Goal: Transaction & Acquisition: Subscribe to service/newsletter

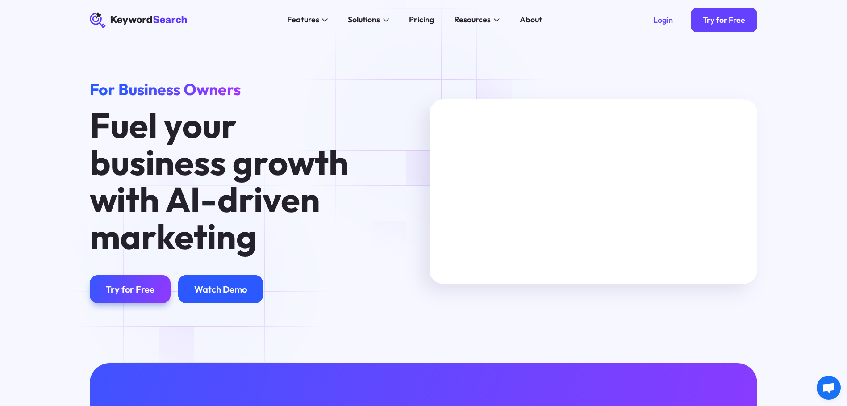
click at [201, 286] on div "Watch Demo" at bounding box center [220, 289] width 53 height 11
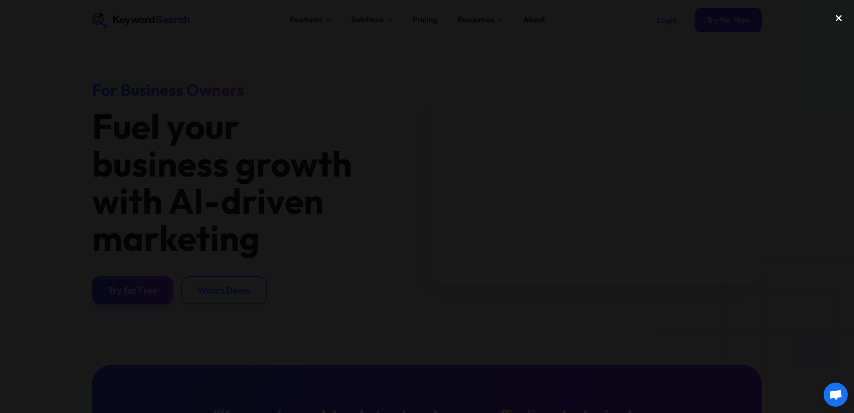
click at [213, 17] on div "close lightbox" at bounding box center [838, 18] width 30 height 20
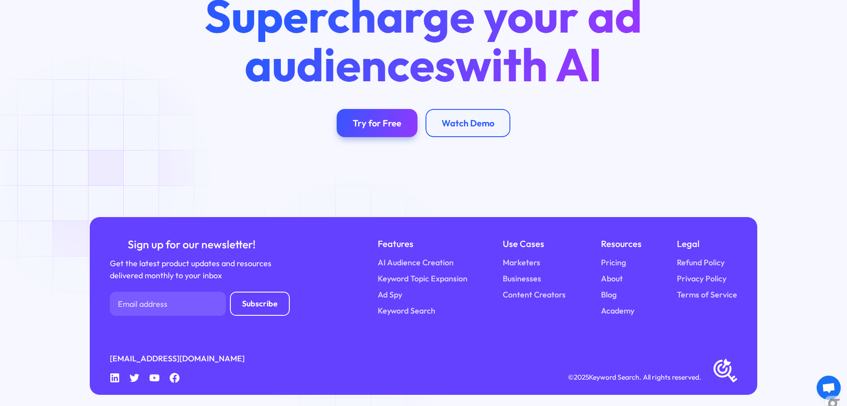
scroll to position [2339, 0]
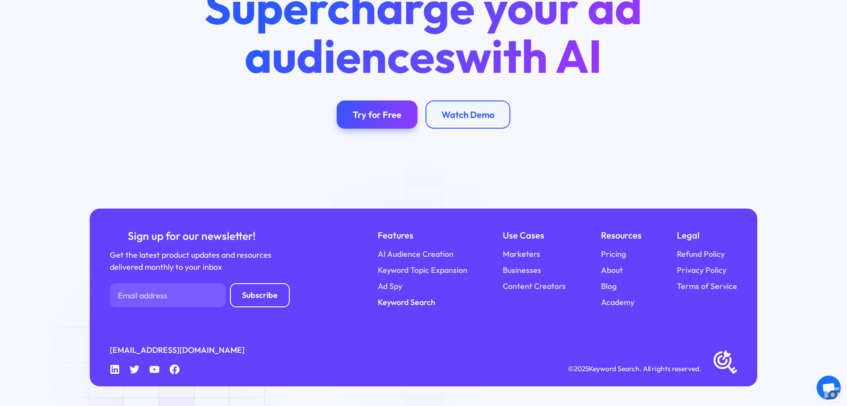
click at [213, 297] on link "Keyword Search" at bounding box center [407, 302] width 58 height 12
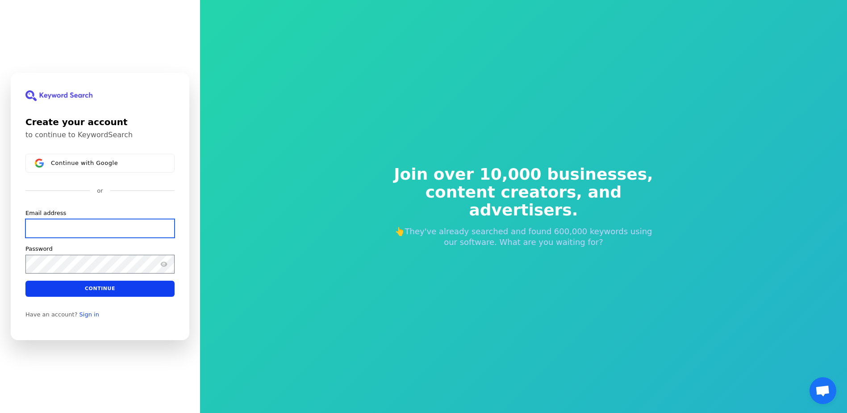
click at [63, 229] on input "Email address" at bounding box center [99, 228] width 149 height 19
click at [118, 223] on input "Email address" at bounding box center [99, 228] width 149 height 19
click at [74, 163] on span "Continue with Google" at bounding box center [84, 162] width 67 height 7
click at [80, 229] on input "Email address" at bounding box center [99, 228] width 149 height 19
click at [73, 230] on input "Email address" at bounding box center [99, 228] width 149 height 19
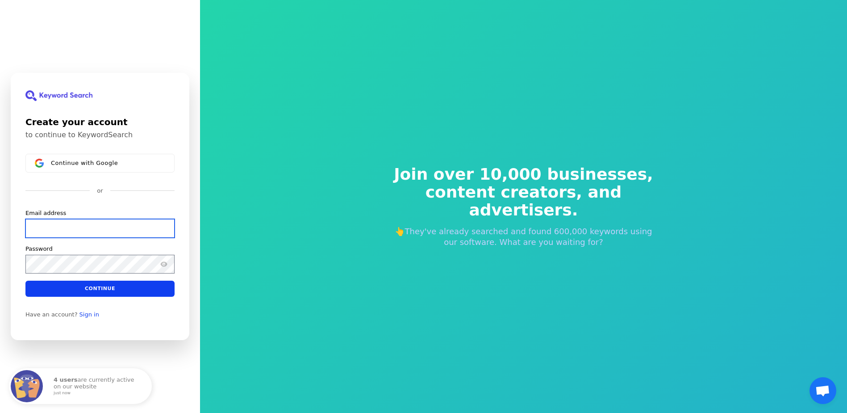
click at [75, 225] on input "Email address" at bounding box center [99, 228] width 149 height 19
click at [106, 227] on input "Email address" at bounding box center [99, 228] width 149 height 19
click at [58, 224] on input "Email address" at bounding box center [99, 228] width 149 height 19
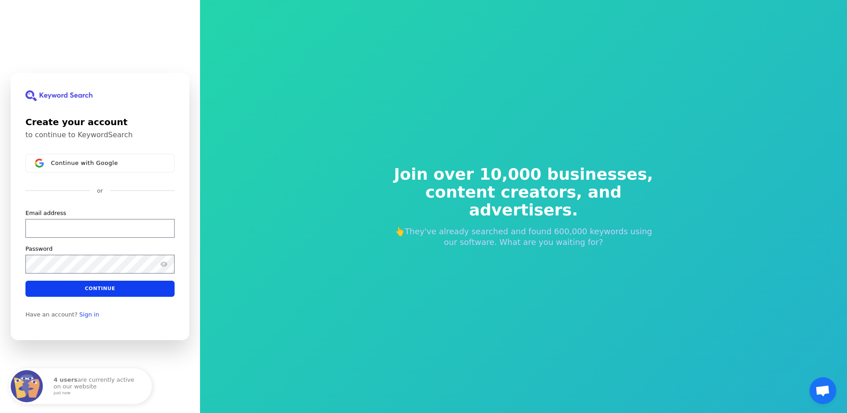
click at [48, 194] on div "or" at bounding box center [99, 191] width 149 height 8
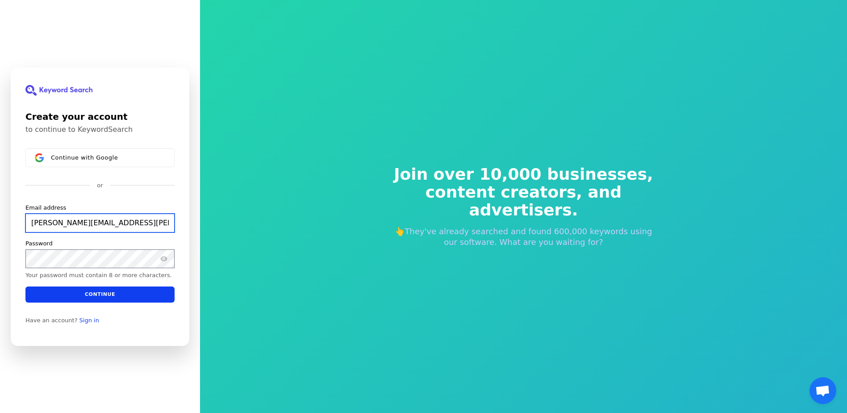
type input "carlos.pereira@etexgroup.com"
click at [94, 221] on input "carlos.pereira@etexgroup.com" at bounding box center [99, 222] width 149 height 19
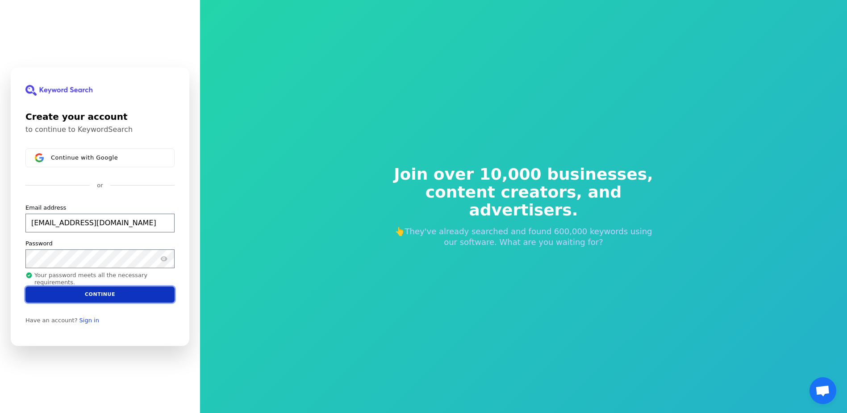
click at [101, 293] on button "Continue" at bounding box center [99, 294] width 149 height 16
type input "cfpereira85@gmail.com"
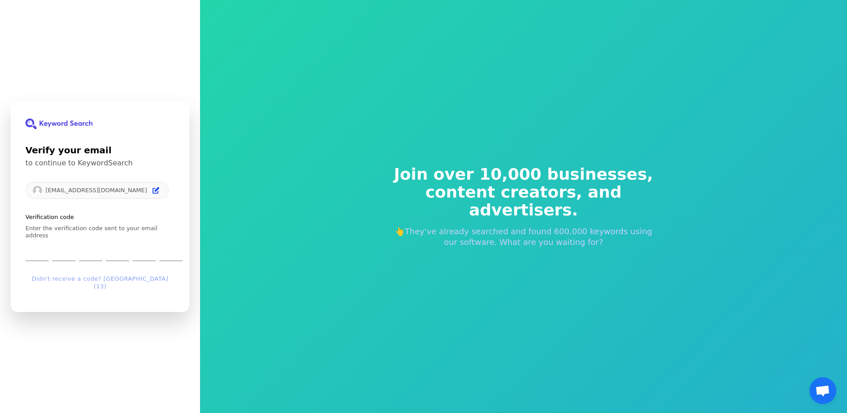
type input "3"
type input "9"
type input "7"
type input "1"
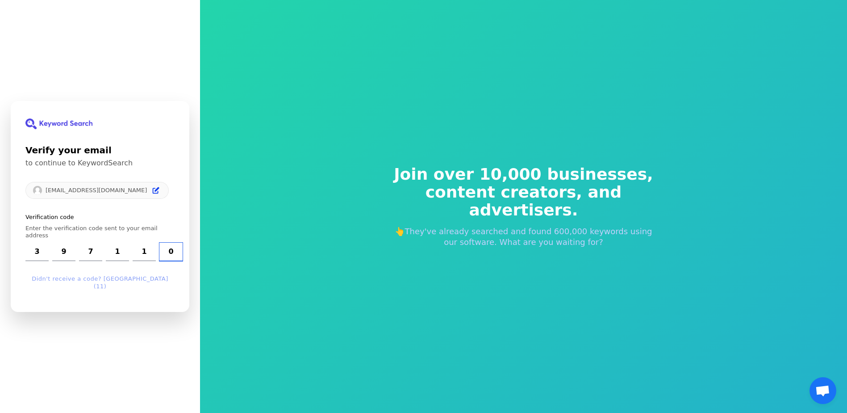
type input "0"
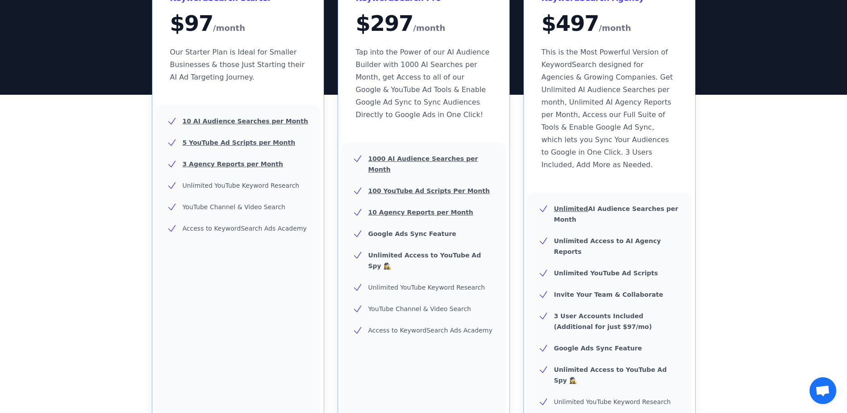
scroll to position [35, 0]
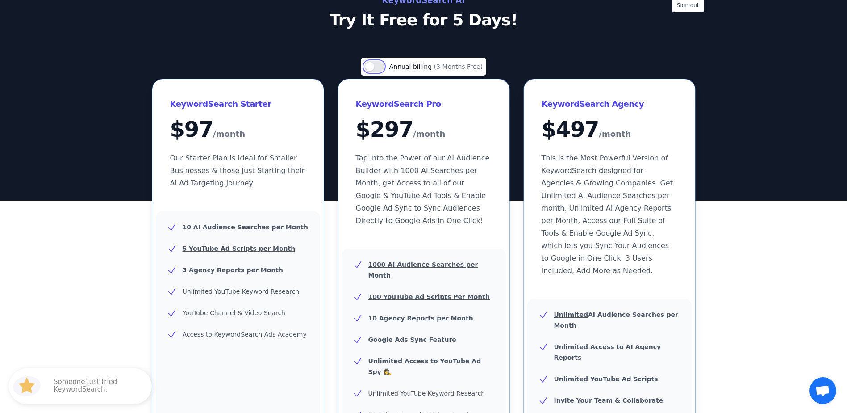
click at [377, 67] on button "Use setting" at bounding box center [374, 66] width 20 height 11
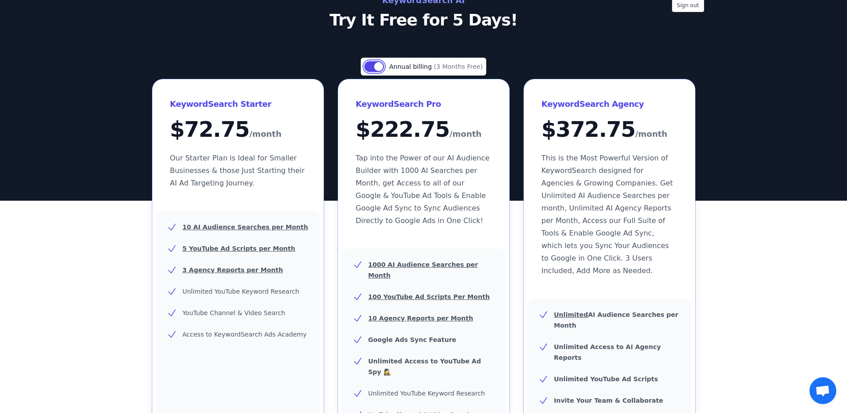
click at [378, 65] on button "Use setting" at bounding box center [374, 66] width 20 height 11
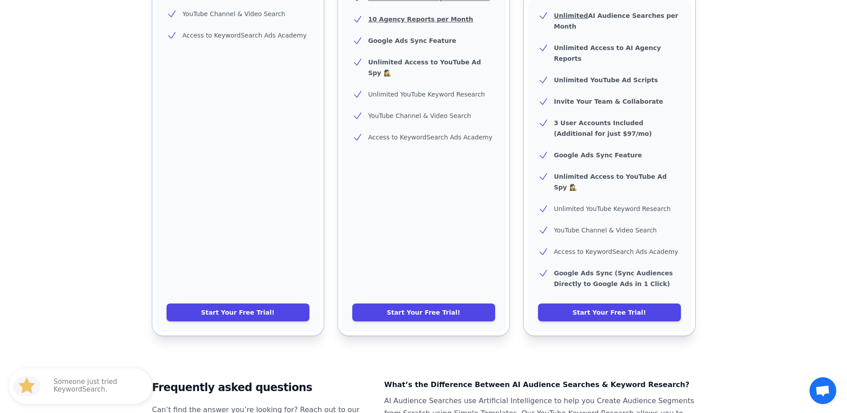
scroll to position [357, 0]
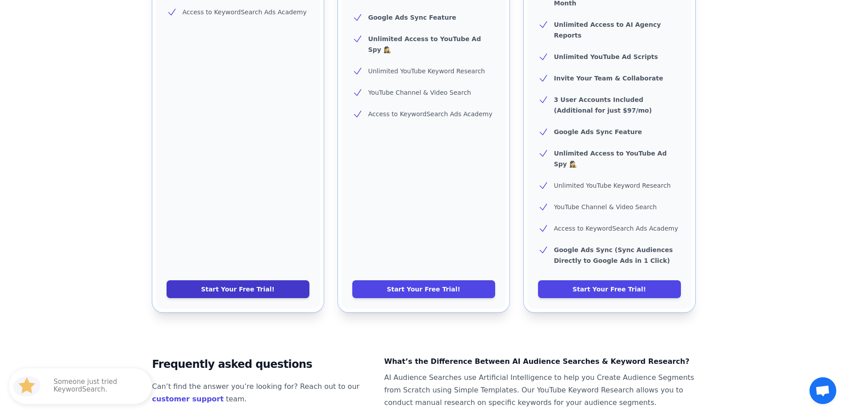
click at [219, 280] on link "Start Your Free Trial!" at bounding box center [238, 289] width 143 height 18
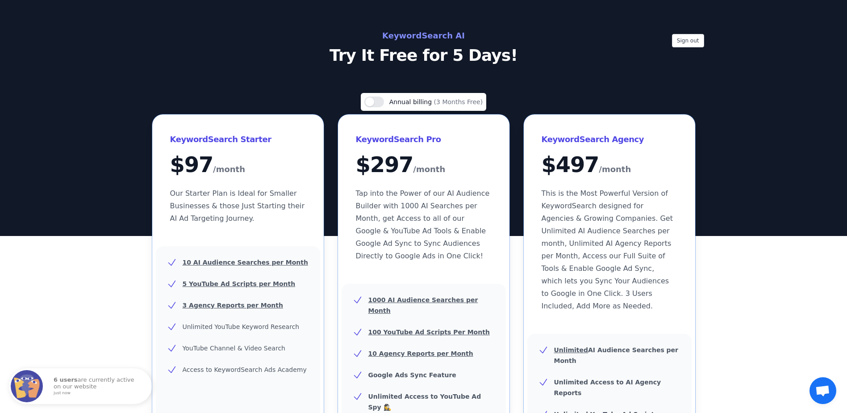
click at [695, 32] on div "Sign out KeywordSearch AI Try It Free for 5 Days!" at bounding box center [424, 47] width 572 height 36
click at [687, 42] on button "Sign out" at bounding box center [688, 40] width 32 height 13
click at [691, 42] on button "Sign out" at bounding box center [688, 40] width 32 height 13
click at [688, 41] on button "Sign out" at bounding box center [688, 40] width 32 height 13
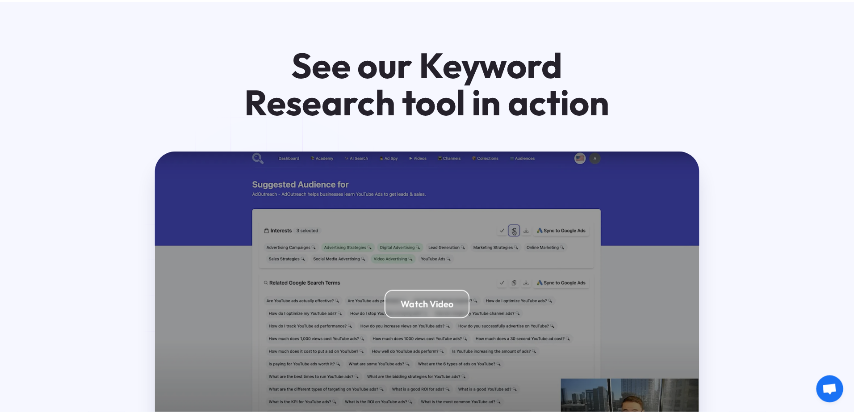
scroll to position [1786, 0]
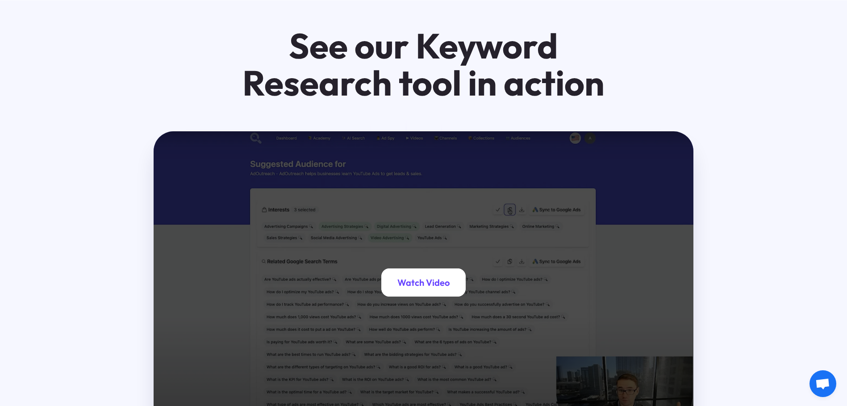
click at [412, 277] on div "Watch Video" at bounding box center [423, 282] width 52 height 11
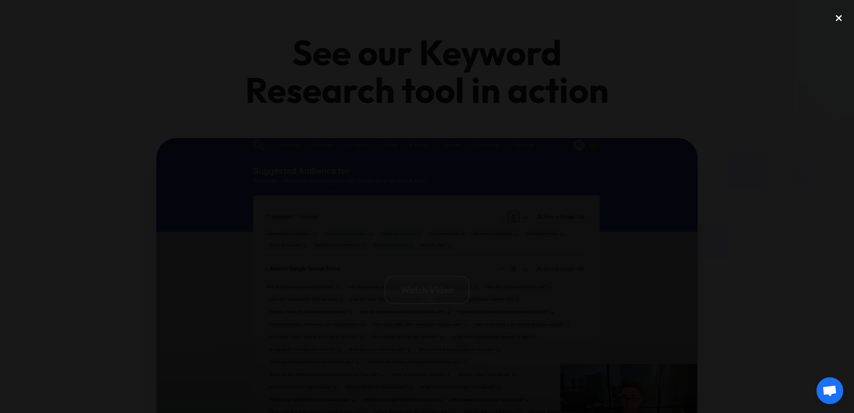
click at [837, 17] on div "close lightbox" at bounding box center [838, 18] width 30 height 20
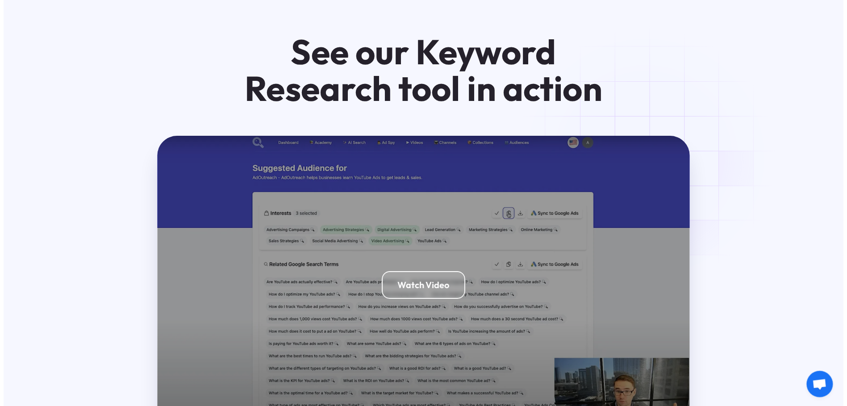
scroll to position [1790, 0]
